Goal: Check status: Check status

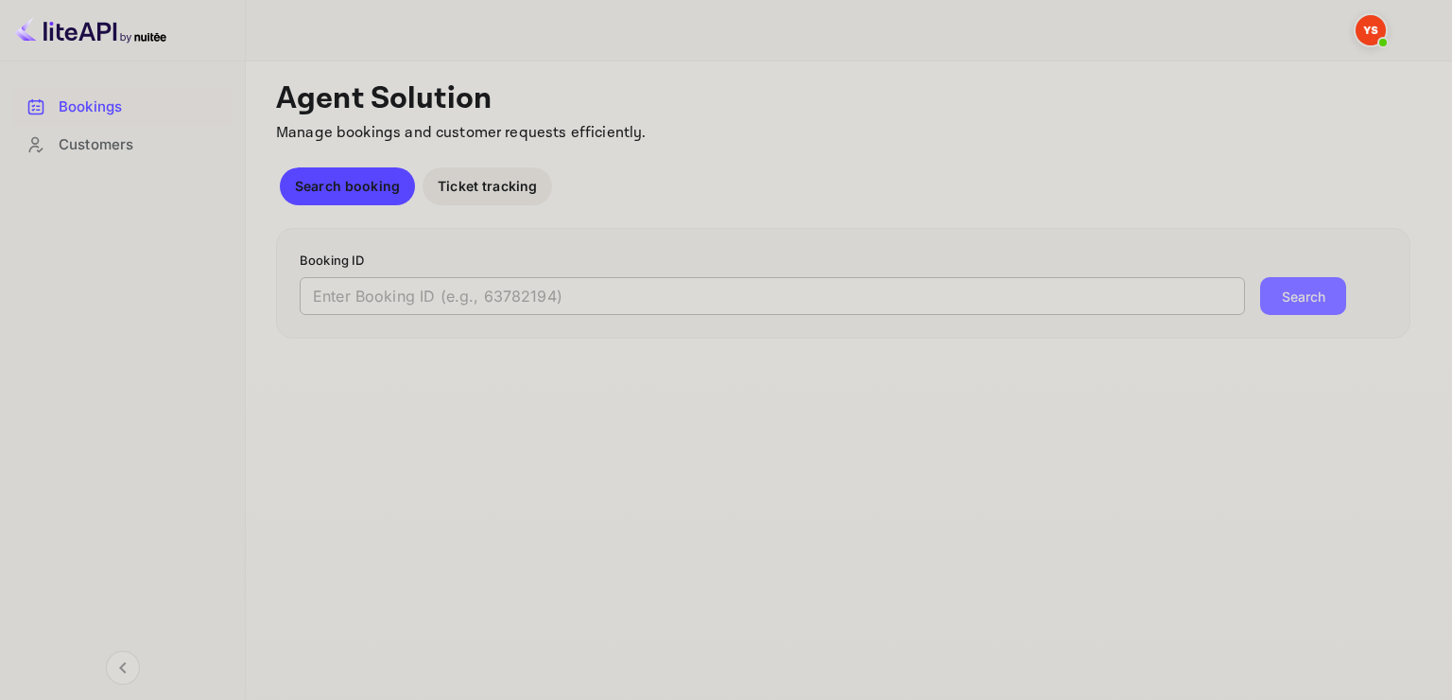
click at [410, 302] on input "text" at bounding box center [772, 296] width 945 height 38
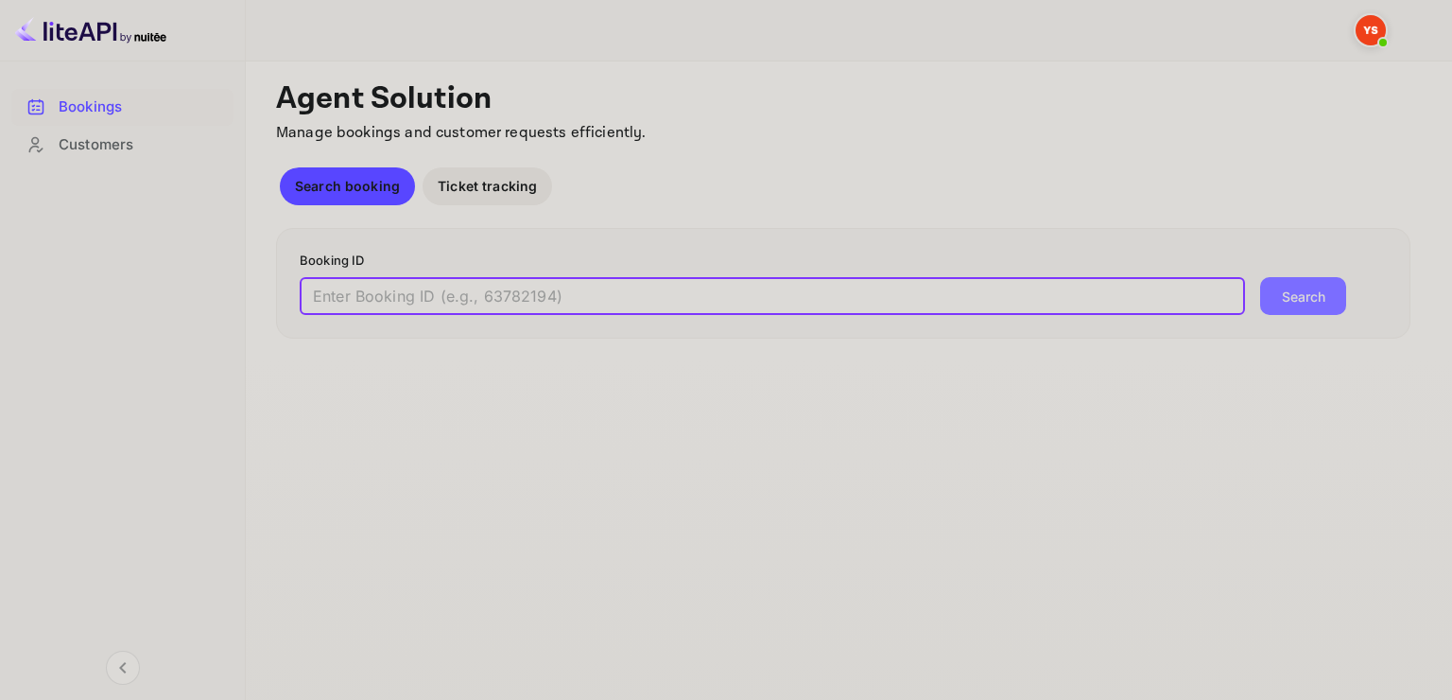
paste input "9712003"
type input "9712003"
click at [1320, 290] on button "Search" at bounding box center [1303, 296] width 86 height 38
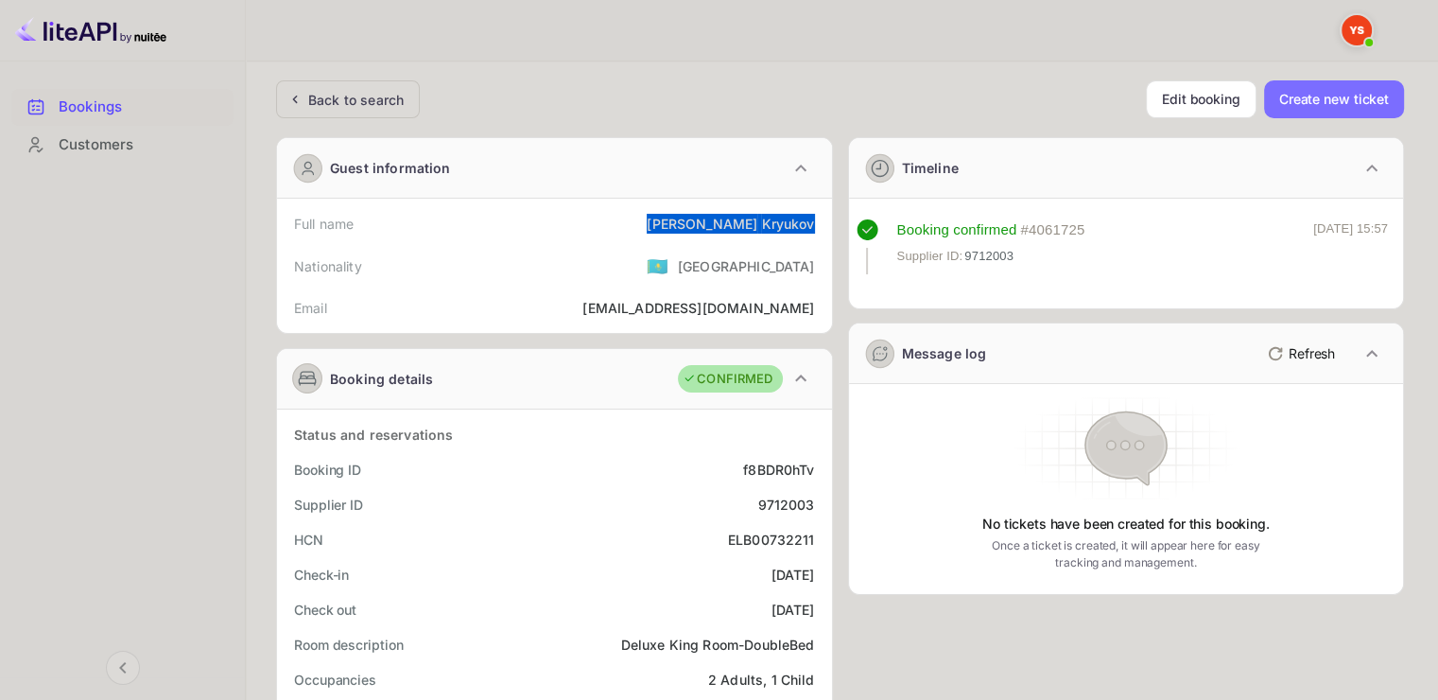
drag, startPoint x: 719, startPoint y: 219, endPoint x: 820, endPoint y: 218, distance: 101.2
click at [820, 218] on div "Full name [PERSON_NAME]" at bounding box center [555, 223] width 540 height 35
copy div "[PERSON_NAME]"
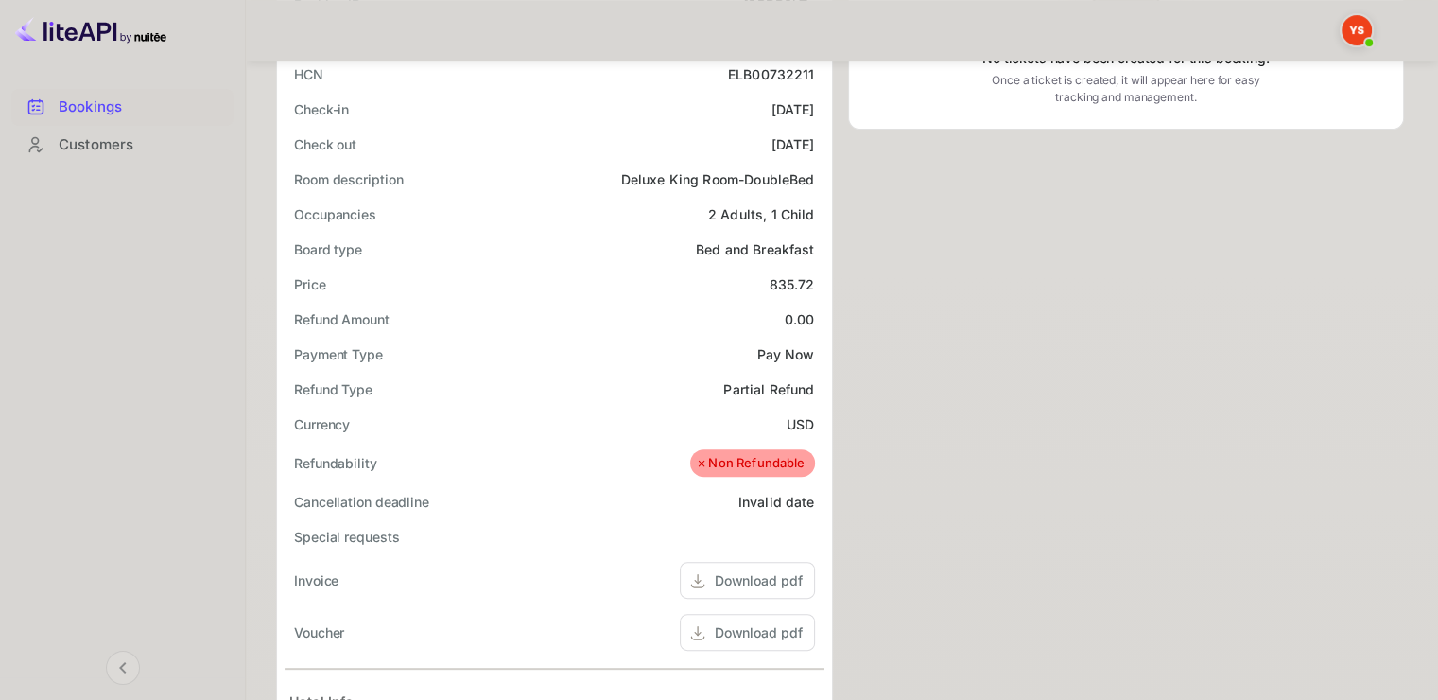
scroll to position [473, 0]
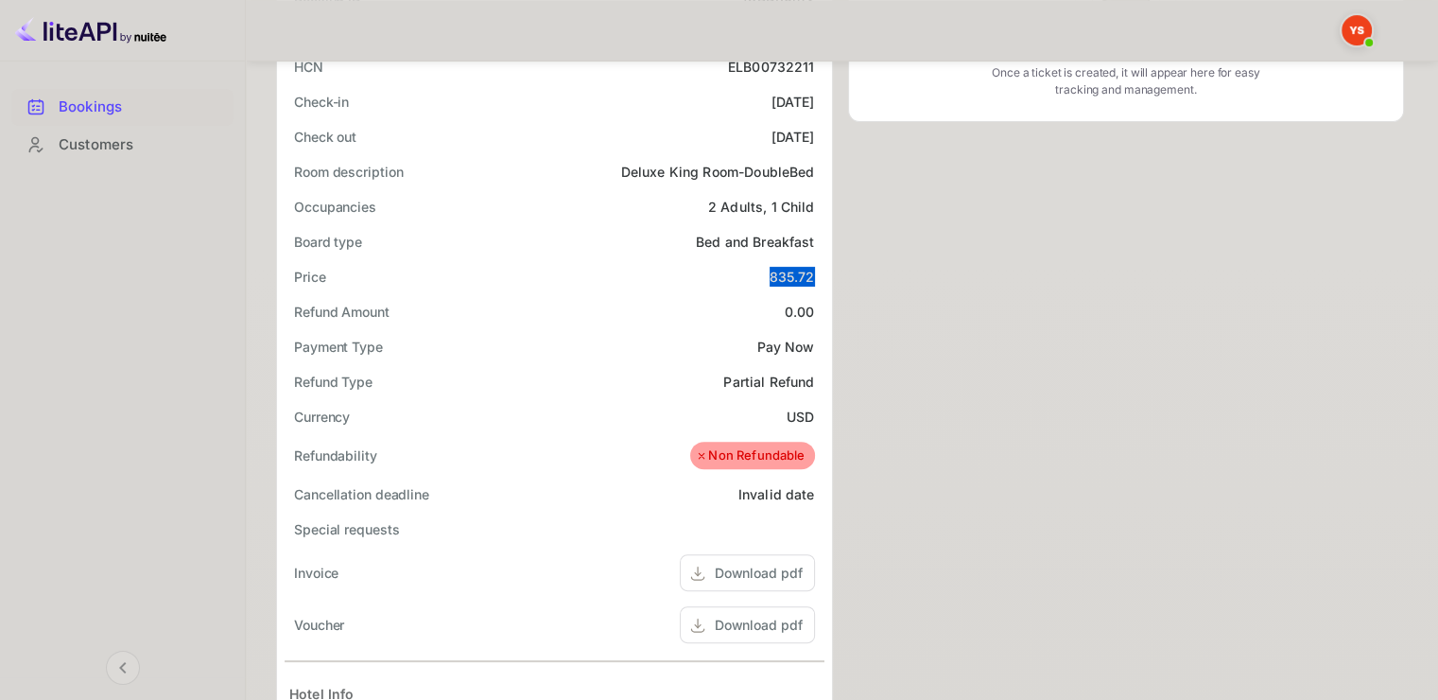
drag, startPoint x: 780, startPoint y: 269, endPoint x: 823, endPoint y: 272, distance: 42.6
click at [823, 272] on div "Price 835.72" at bounding box center [555, 276] width 540 height 35
copy div "835.72"
